Goal: Check status: Check status

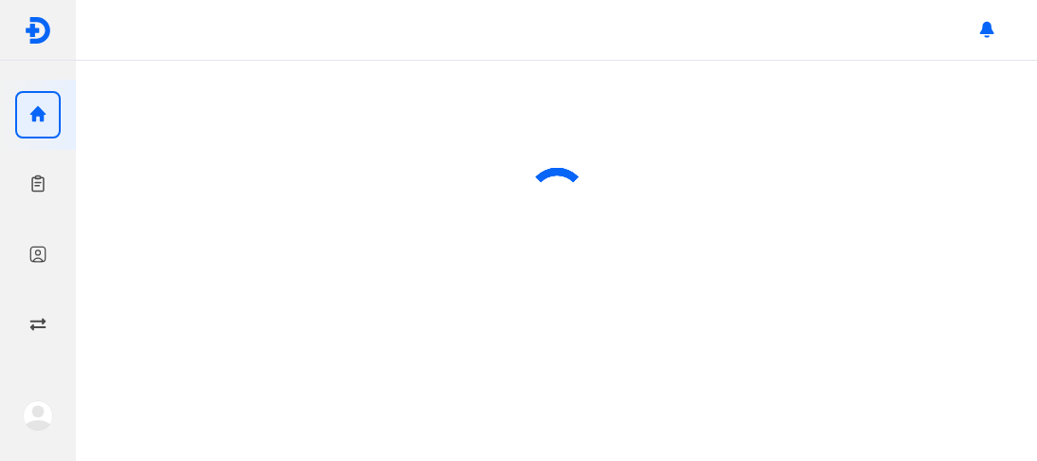
click at [852, 212] on div at bounding box center [556, 198] width 961 height 275
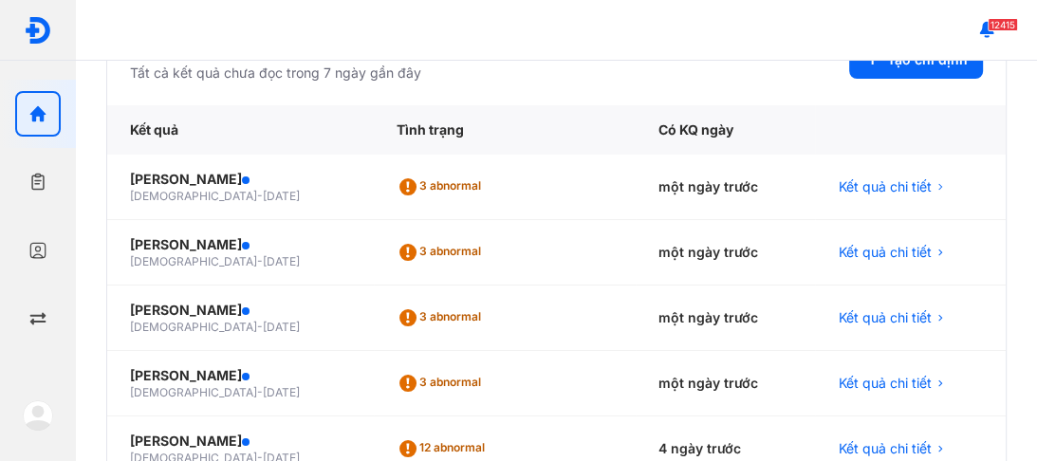
scroll to position [152, 0]
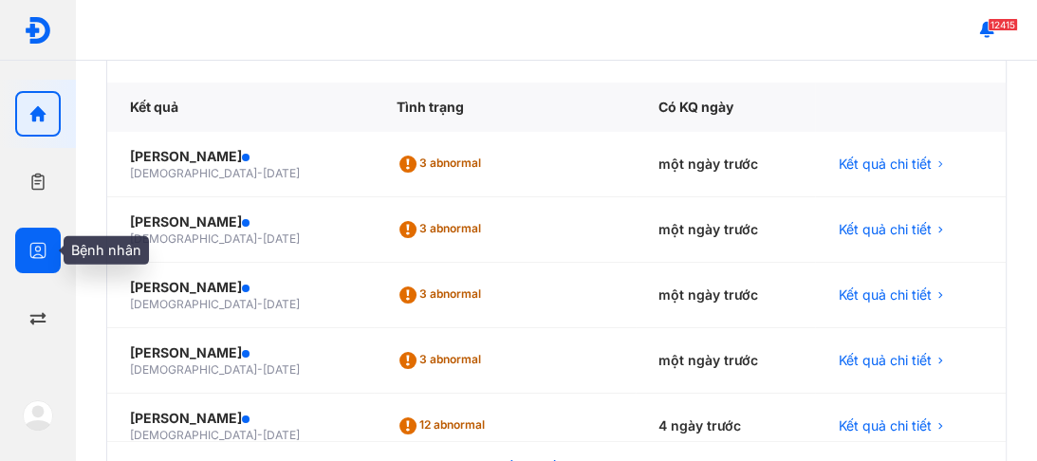
drag, startPoint x: 32, startPoint y: 248, endPoint x: 56, endPoint y: 241, distance: 24.6
click at [33, 248] on icon "button" at bounding box center [37, 250] width 19 height 19
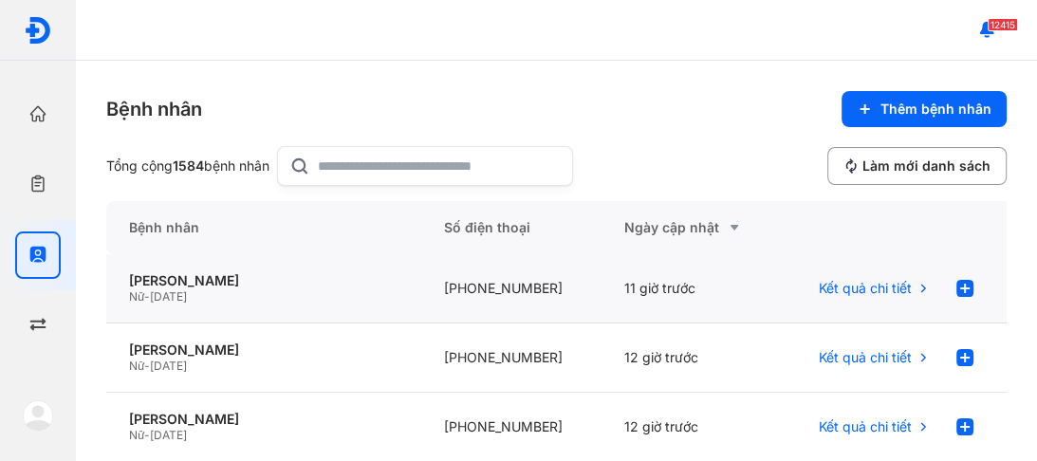
click at [185, 290] on span "[DATE]" at bounding box center [168, 296] width 37 height 14
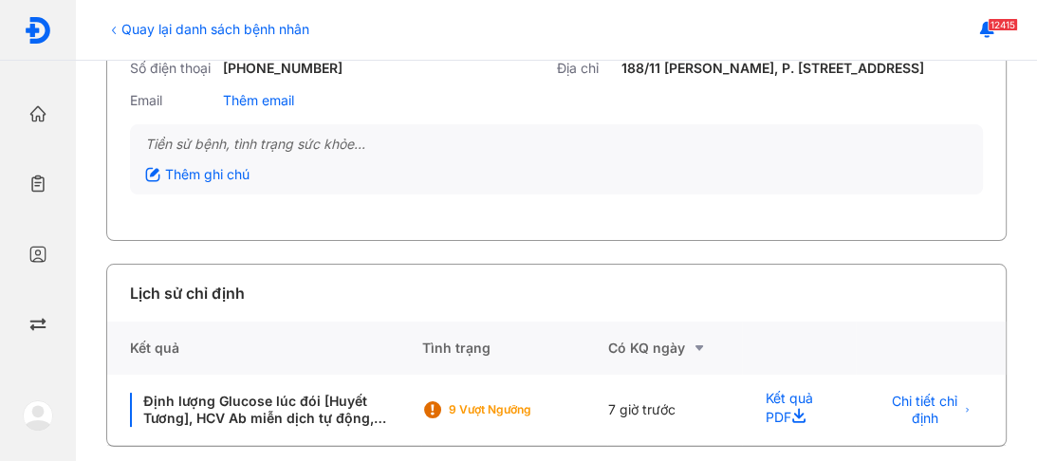
scroll to position [201, 0]
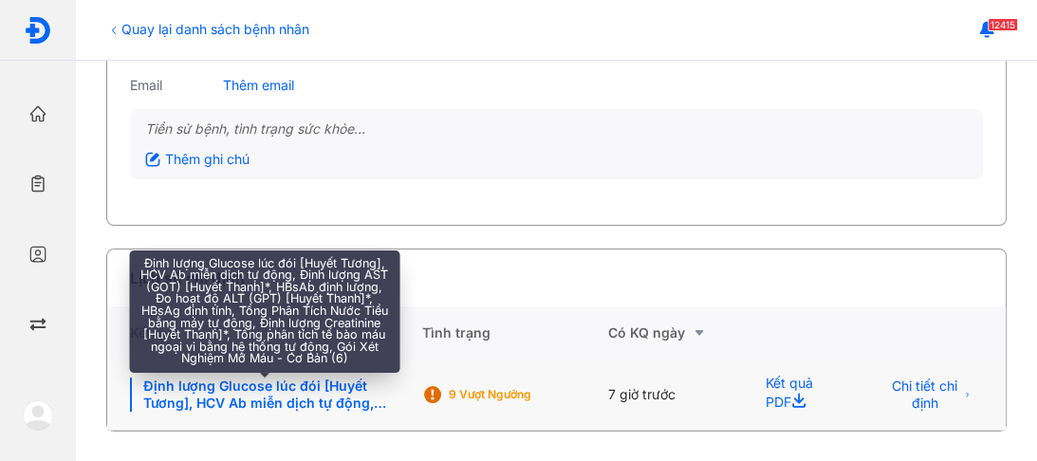
click at [299, 390] on div "Định lượng Glucose lúc đói [Huyết Tương], HCV Ab miễn dịch tự động, Định lượng …" at bounding box center [264, 394] width 268 height 34
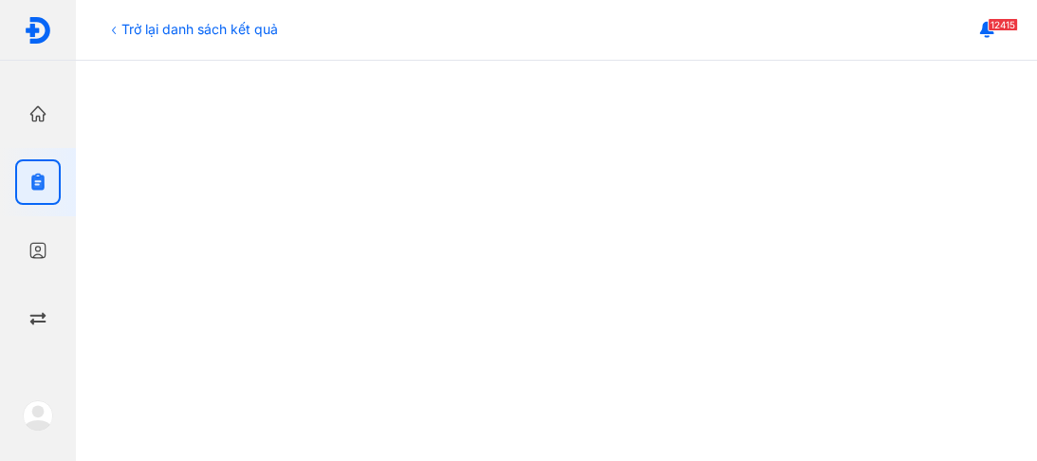
scroll to position [759, 0]
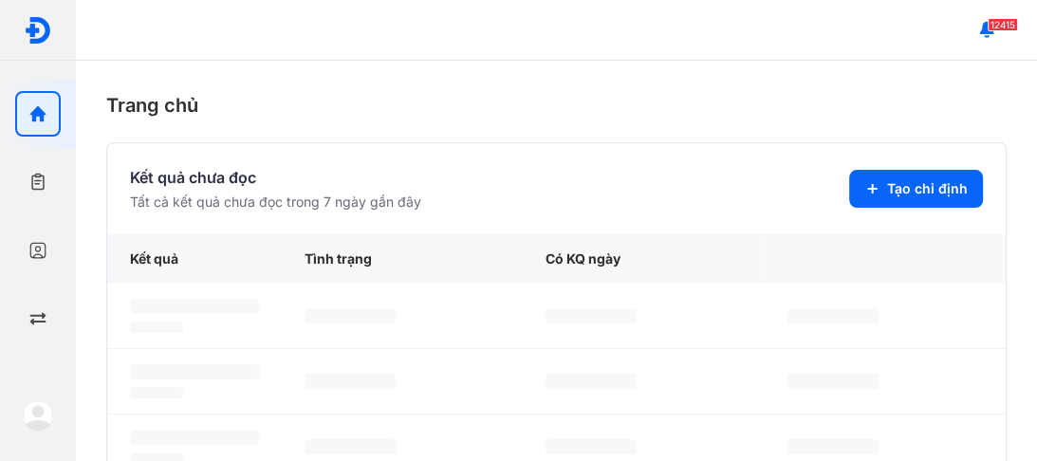
click at [41, 246] on icon "button" at bounding box center [37, 250] width 19 height 19
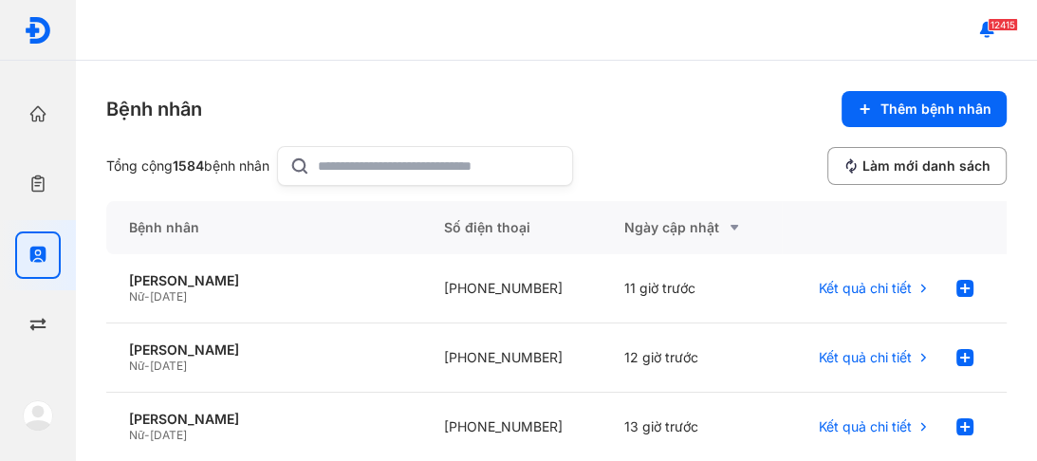
click at [345, 167] on input "text" at bounding box center [439, 166] width 243 height 38
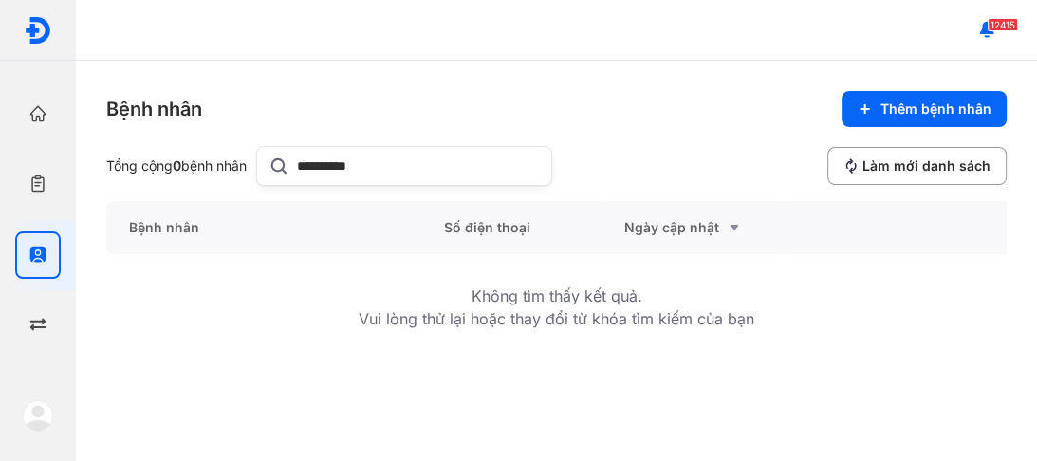
drag, startPoint x: 322, startPoint y: 166, endPoint x: 304, endPoint y: 168, distance: 18.1
click at [304, 168] on input "**********" at bounding box center [418, 166] width 243 height 38
drag, startPoint x: 338, startPoint y: 160, endPoint x: 288, endPoint y: 169, distance: 50.1
click at [288, 169] on div "*******" at bounding box center [404, 166] width 296 height 40
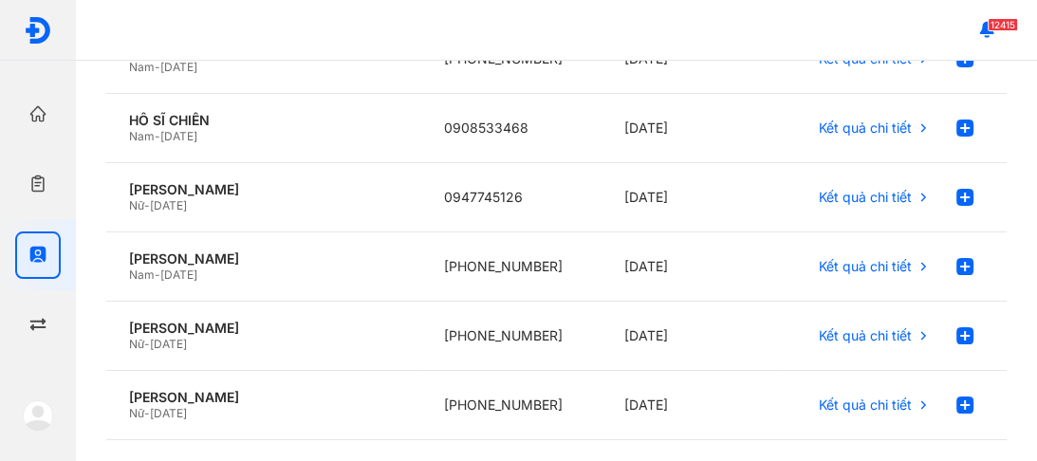
scroll to position [531, 0]
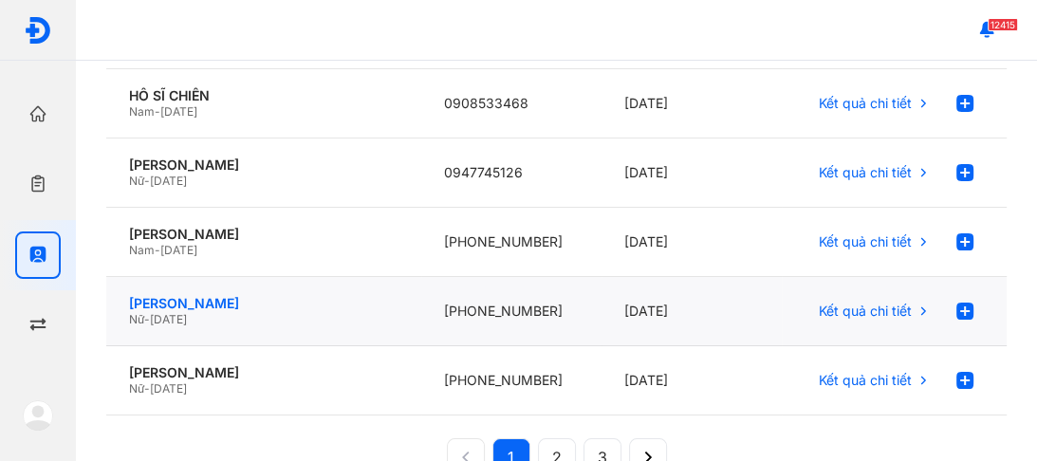
type input "***"
drag, startPoint x: 179, startPoint y: 304, endPoint x: 420, endPoint y: 285, distance: 241.7
click at [179, 303] on div "[PERSON_NAME]" at bounding box center [263, 303] width 269 height 17
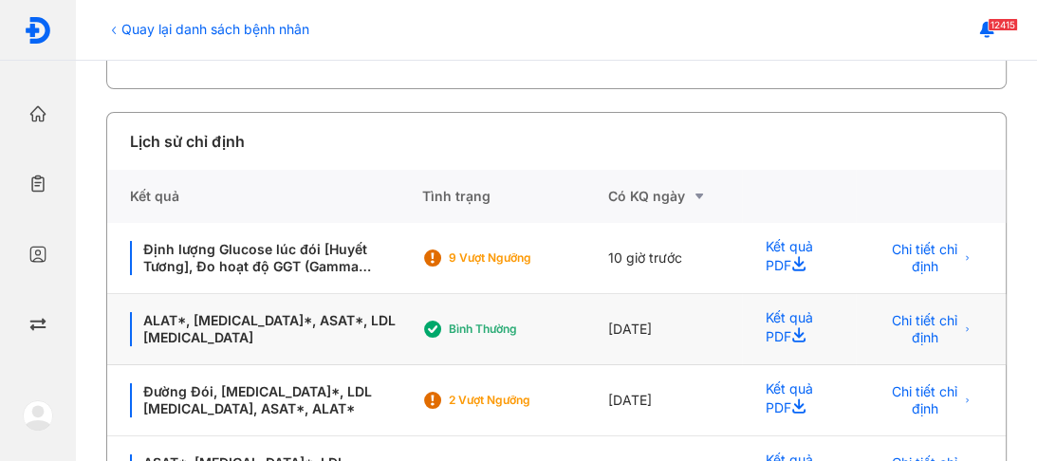
scroll to position [379, 0]
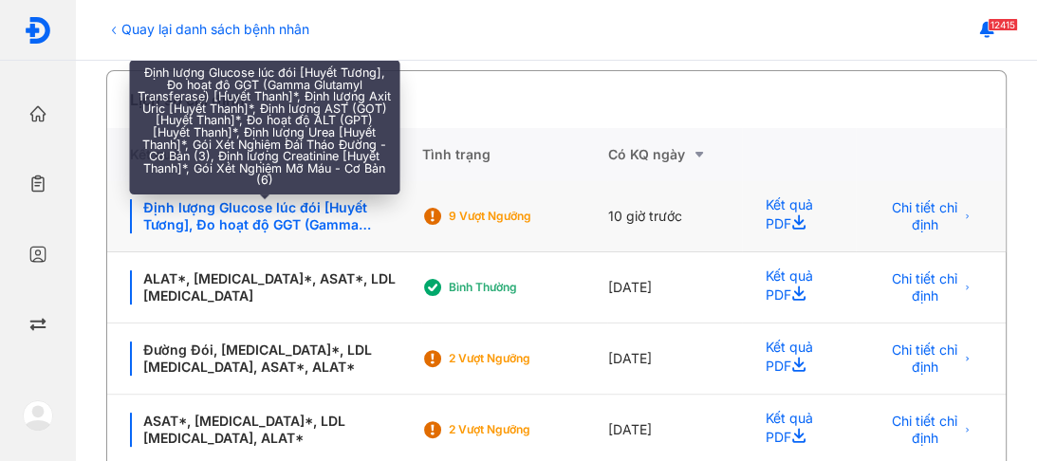
click at [256, 233] on div "Định lượng Glucose lúc đói [Huyết Tương], Đo hoạt độ GGT (Gamma Glutamyl Transf…" at bounding box center [264, 216] width 268 height 34
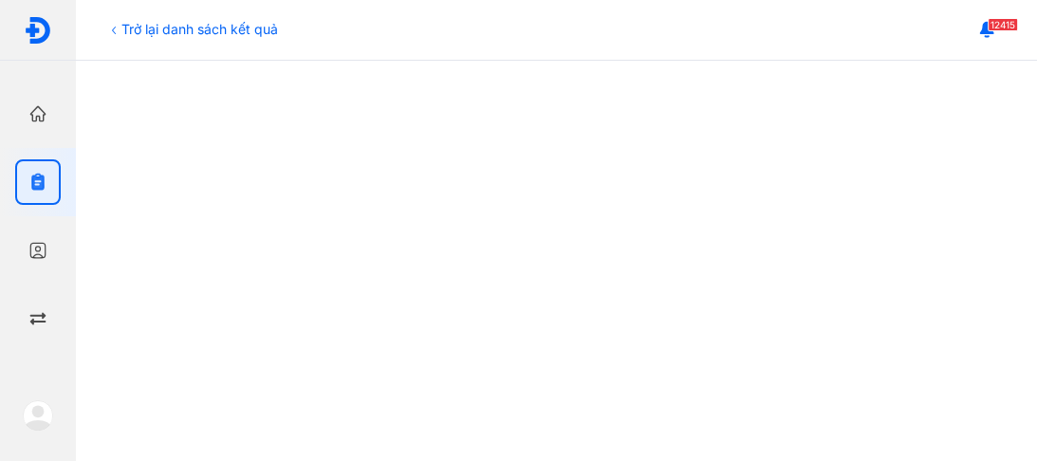
scroll to position [338, 0]
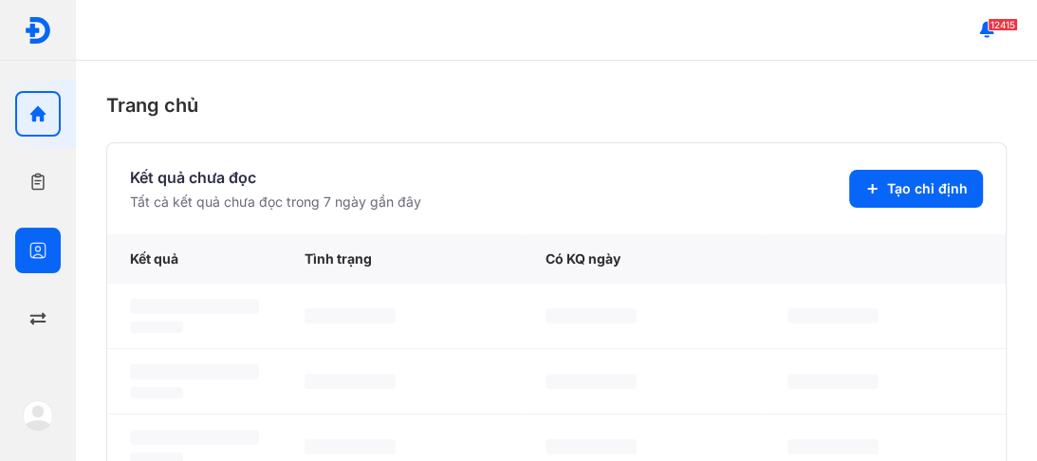
drag, startPoint x: 34, startPoint y: 251, endPoint x: 68, endPoint y: 232, distance: 39.1
click at [35, 250] on icon "button" at bounding box center [37, 250] width 19 height 19
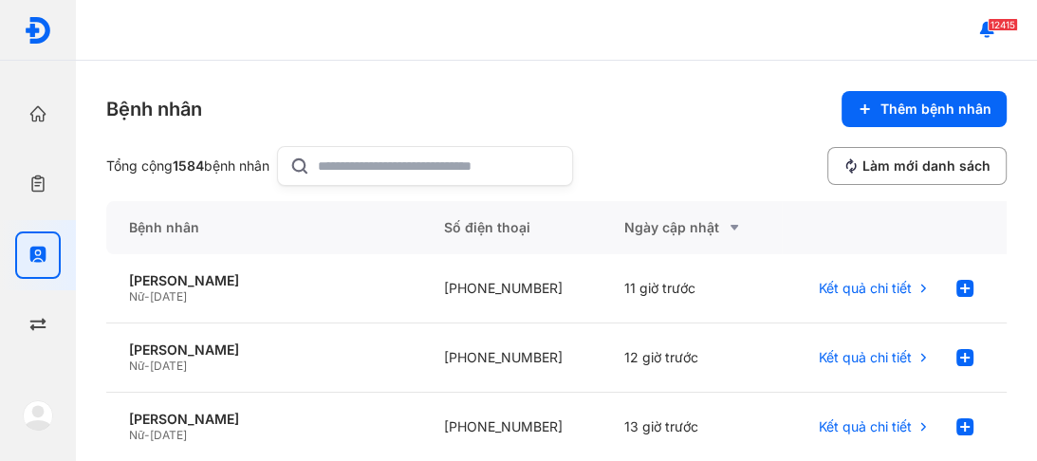
click at [334, 163] on input "text" at bounding box center [439, 166] width 243 height 38
type input "*******"
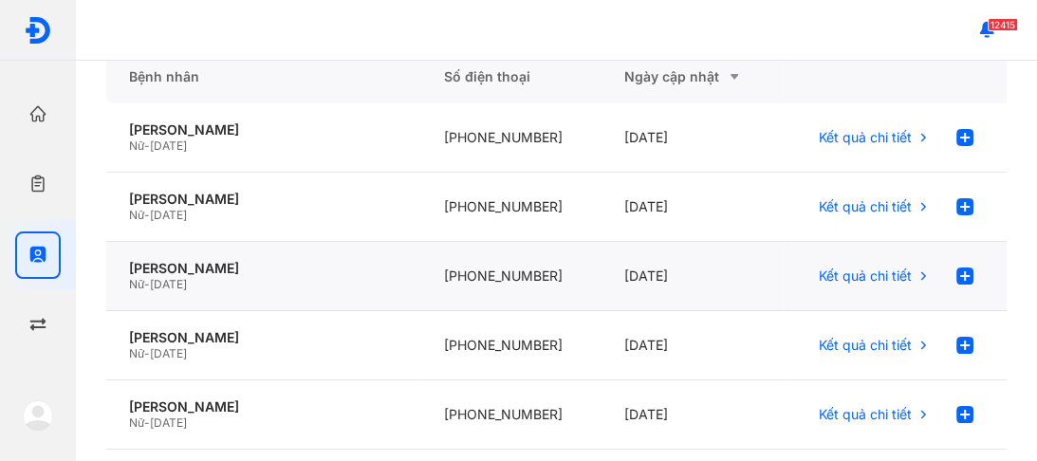
scroll to position [152, 0]
drag, startPoint x: 171, startPoint y: 266, endPoint x: 269, endPoint y: 262, distance: 98.7
click at [171, 266] on div "[PERSON_NAME]" at bounding box center [263, 267] width 269 height 17
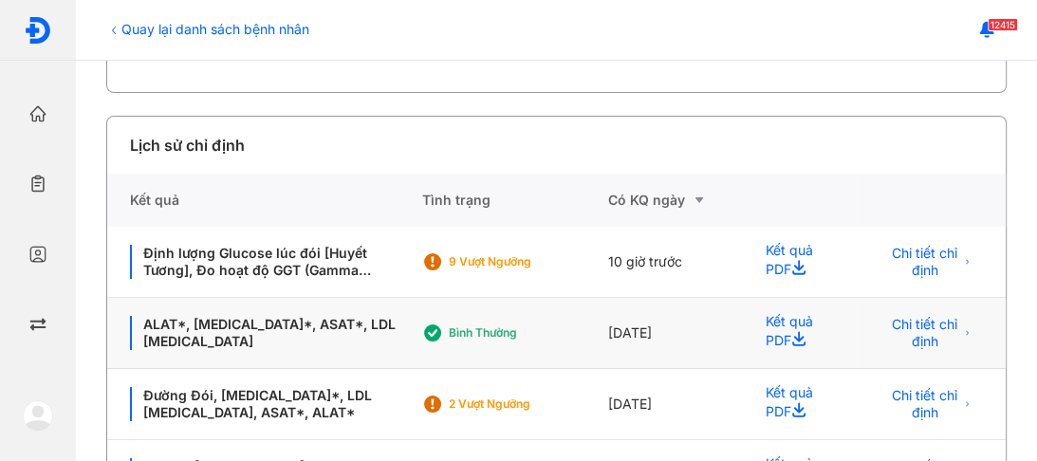
scroll to position [379, 0]
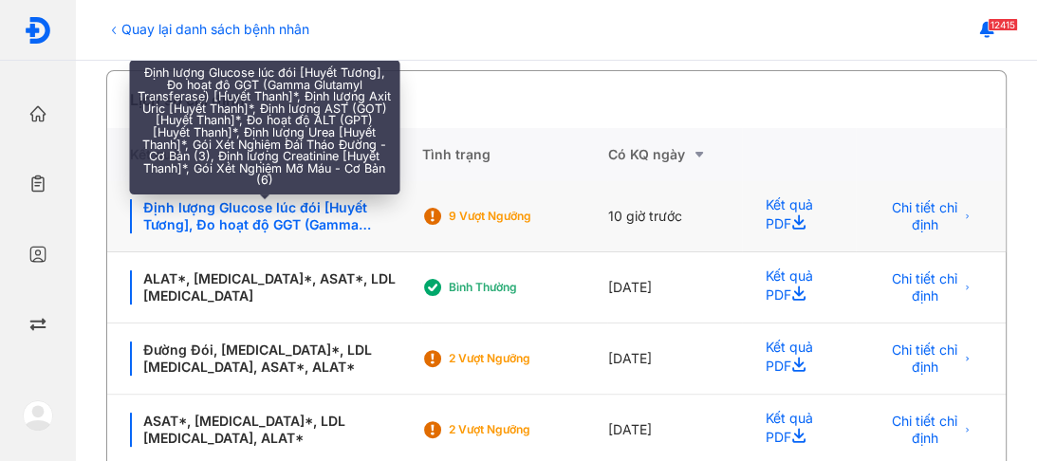
click at [230, 230] on div "Định lượng Glucose lúc đói [Huyết Tương], Đo hoạt độ GGT (Gamma Glutamyl Transf…" at bounding box center [264, 216] width 268 height 34
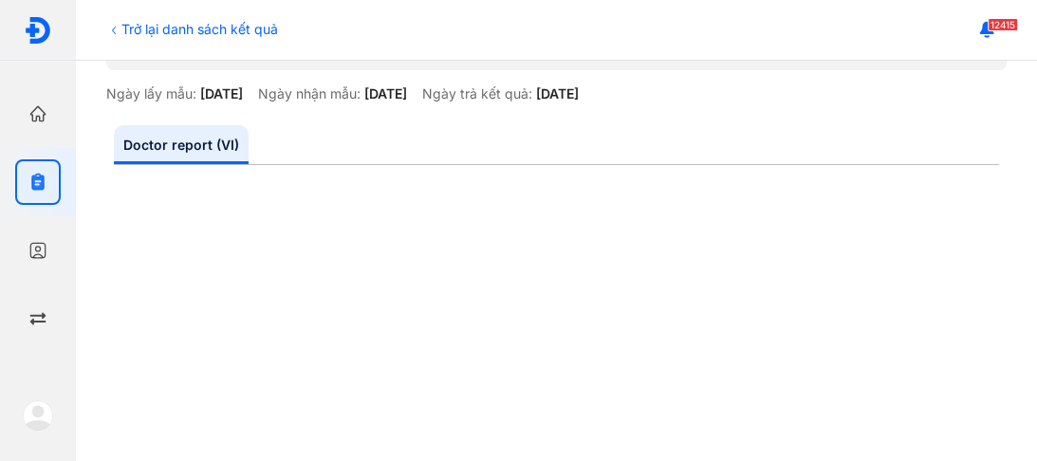
scroll to position [110, 0]
